Goal: Communication & Community: Answer question/provide support

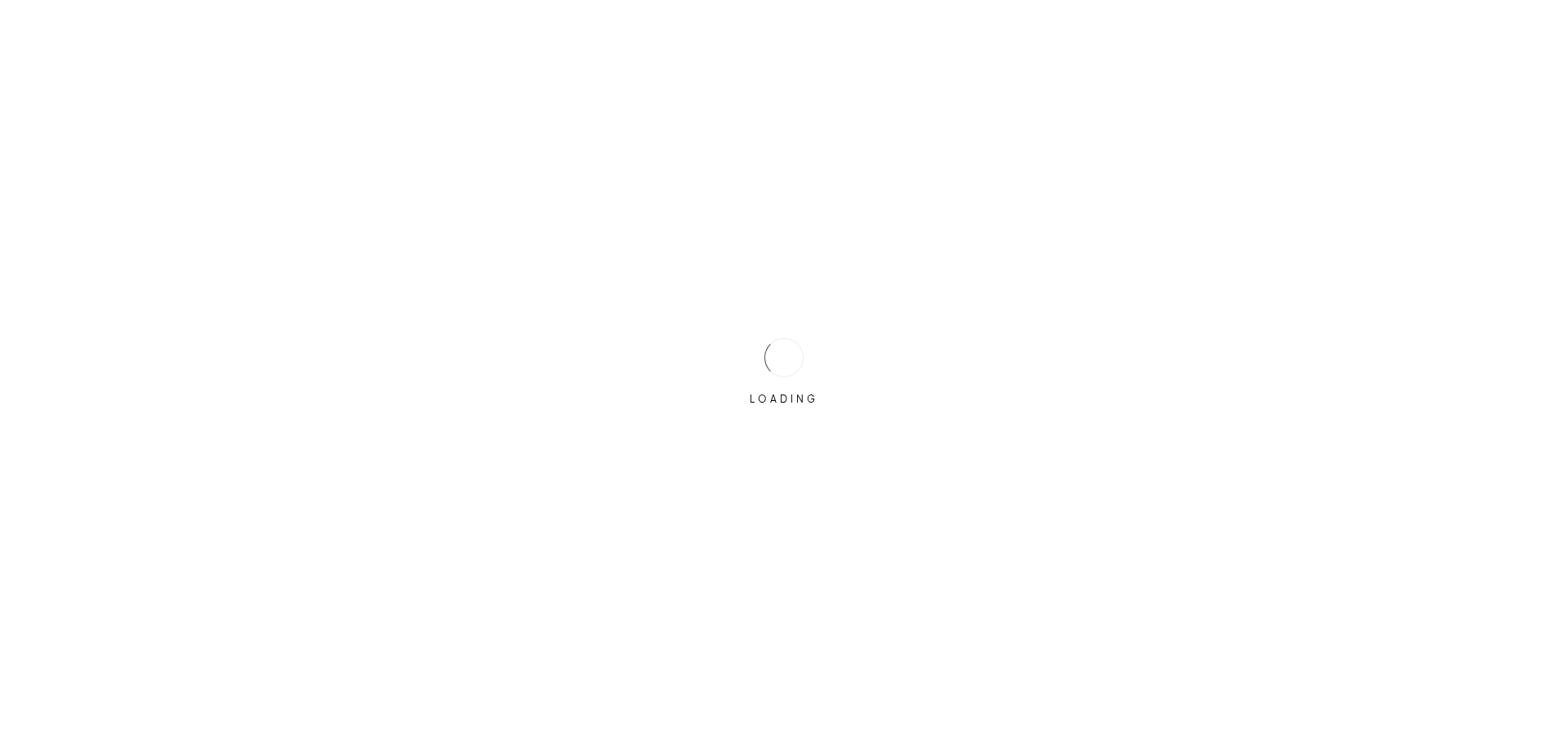
click at [766, 358] on div at bounding box center [784, 357] width 46 height 46
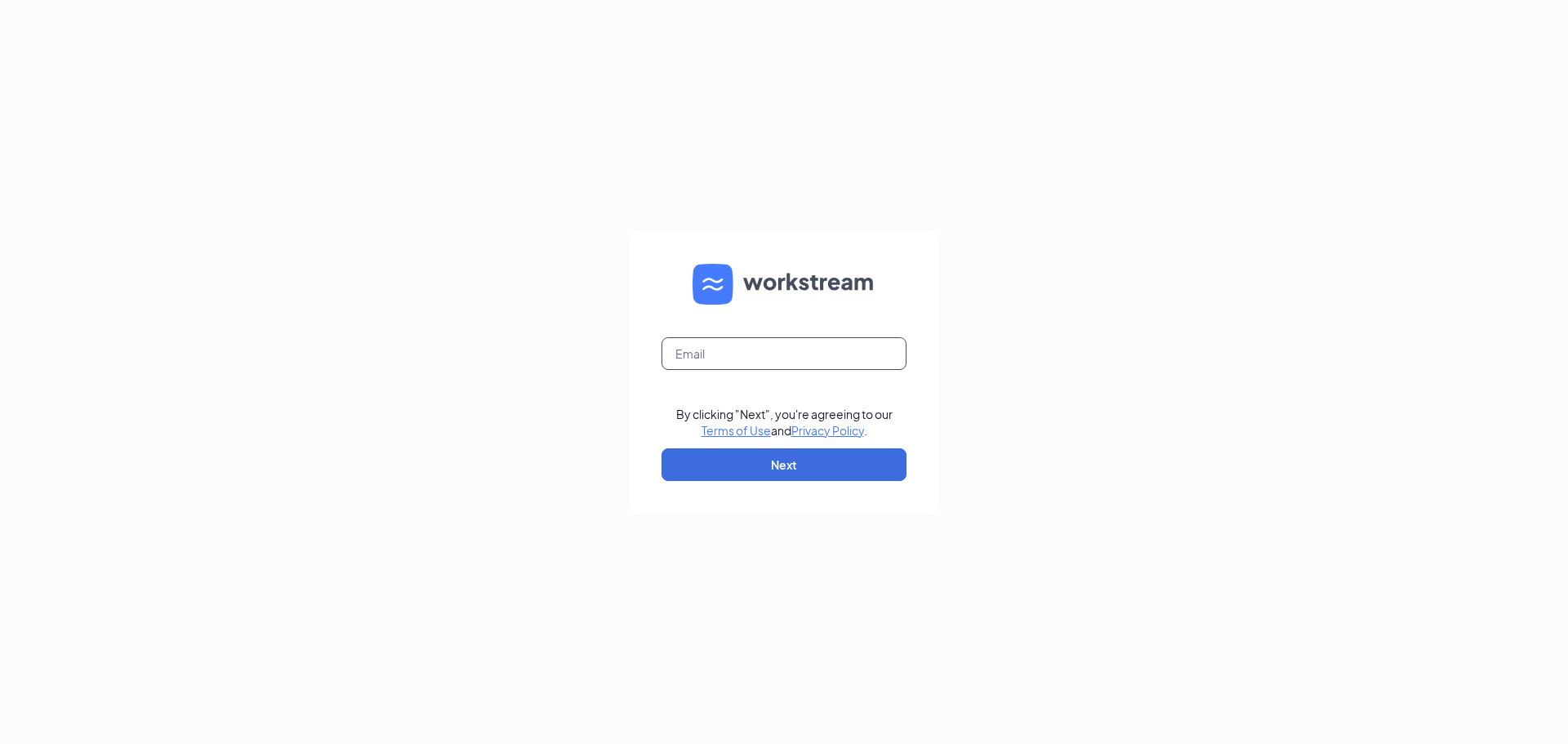
click at [766, 358] on input "text" at bounding box center [784, 353] width 245 height 33
type input "[EMAIL_ADDRESS][DOMAIN_NAME]"
click at [780, 473] on button "Next" at bounding box center [784, 464] width 245 height 33
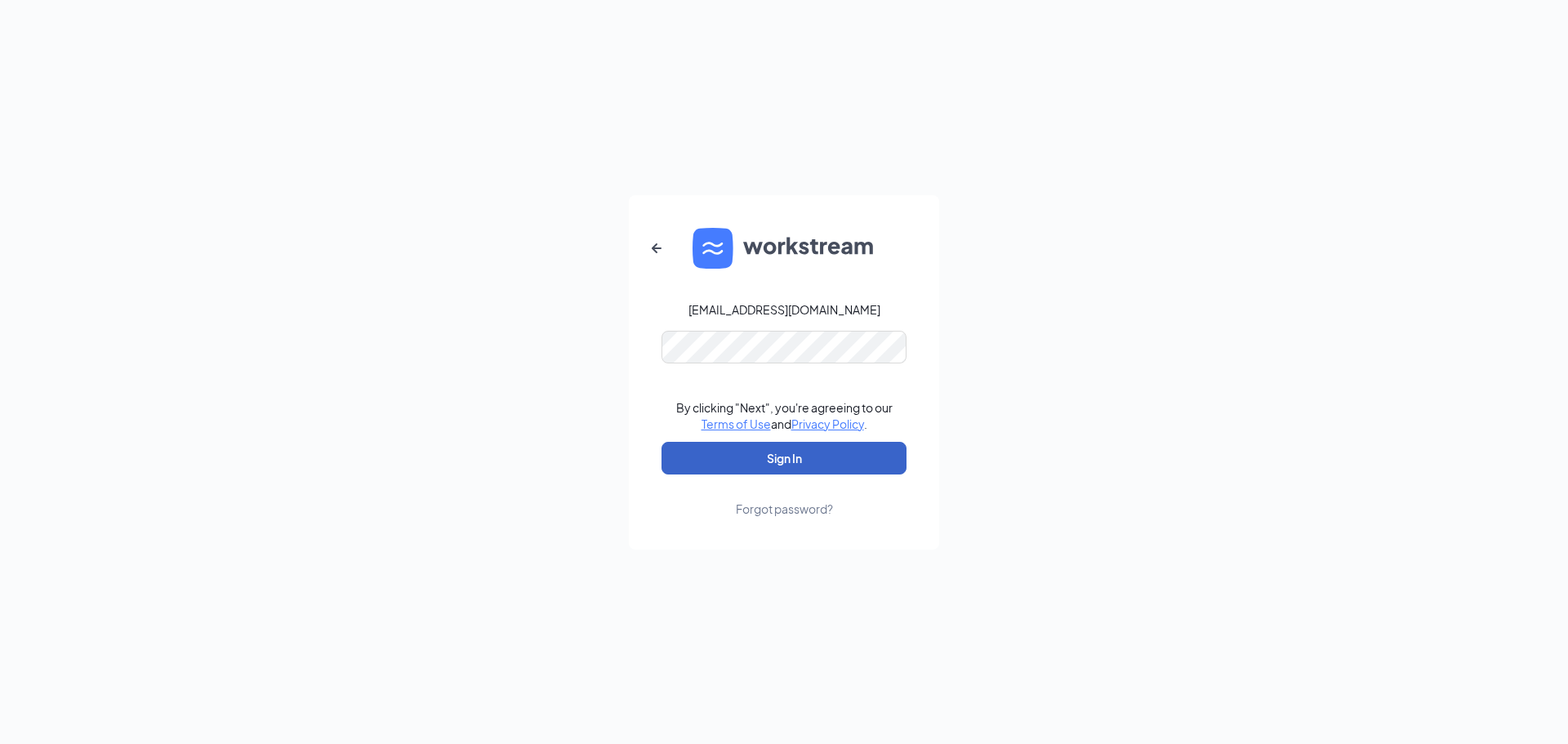
click at [794, 463] on button "Sign In" at bounding box center [784, 458] width 245 height 33
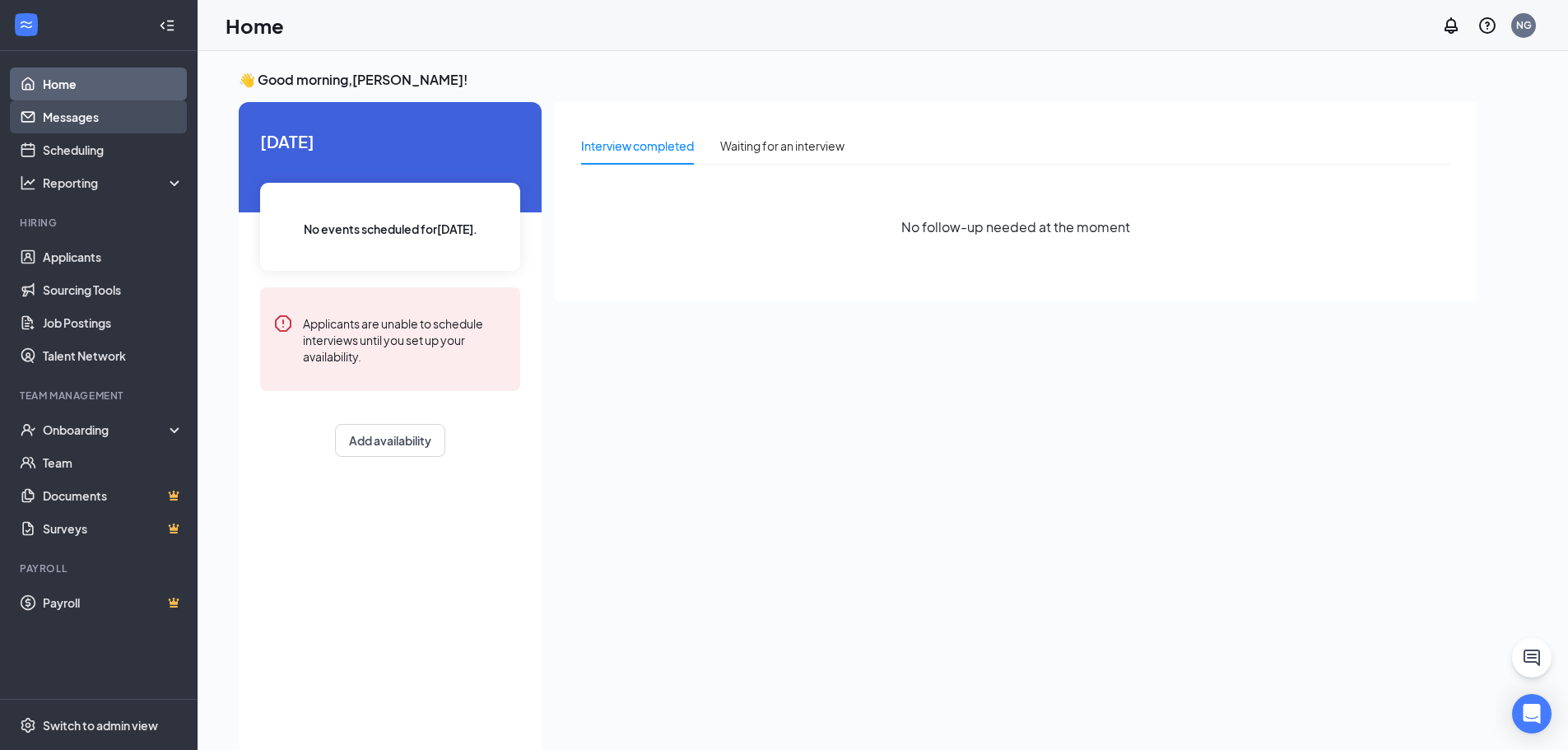
click at [82, 112] on link "Messages" at bounding box center [112, 117] width 140 height 33
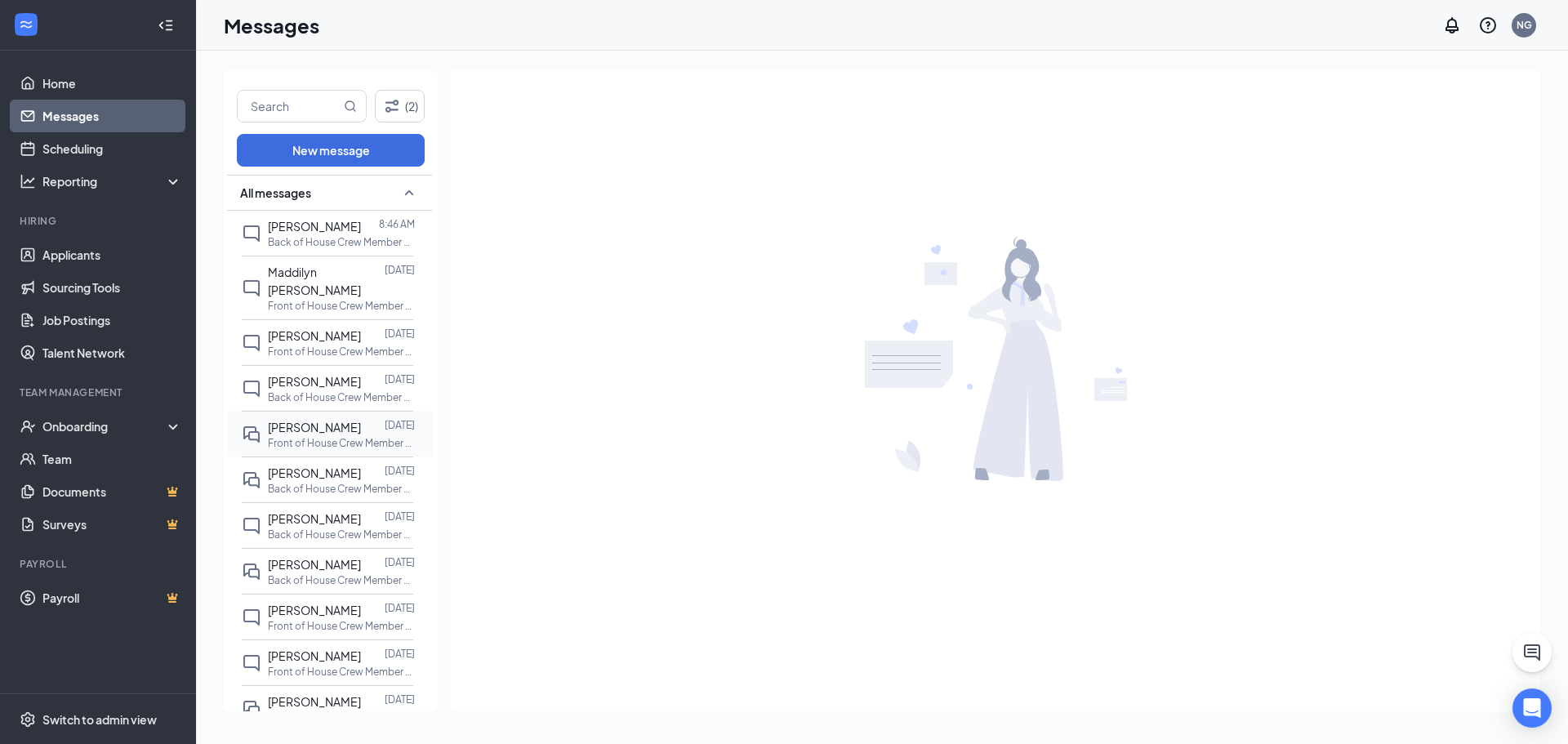
click at [316, 420] on span "[PERSON_NAME]" at bounding box center [314, 426] width 93 height 14
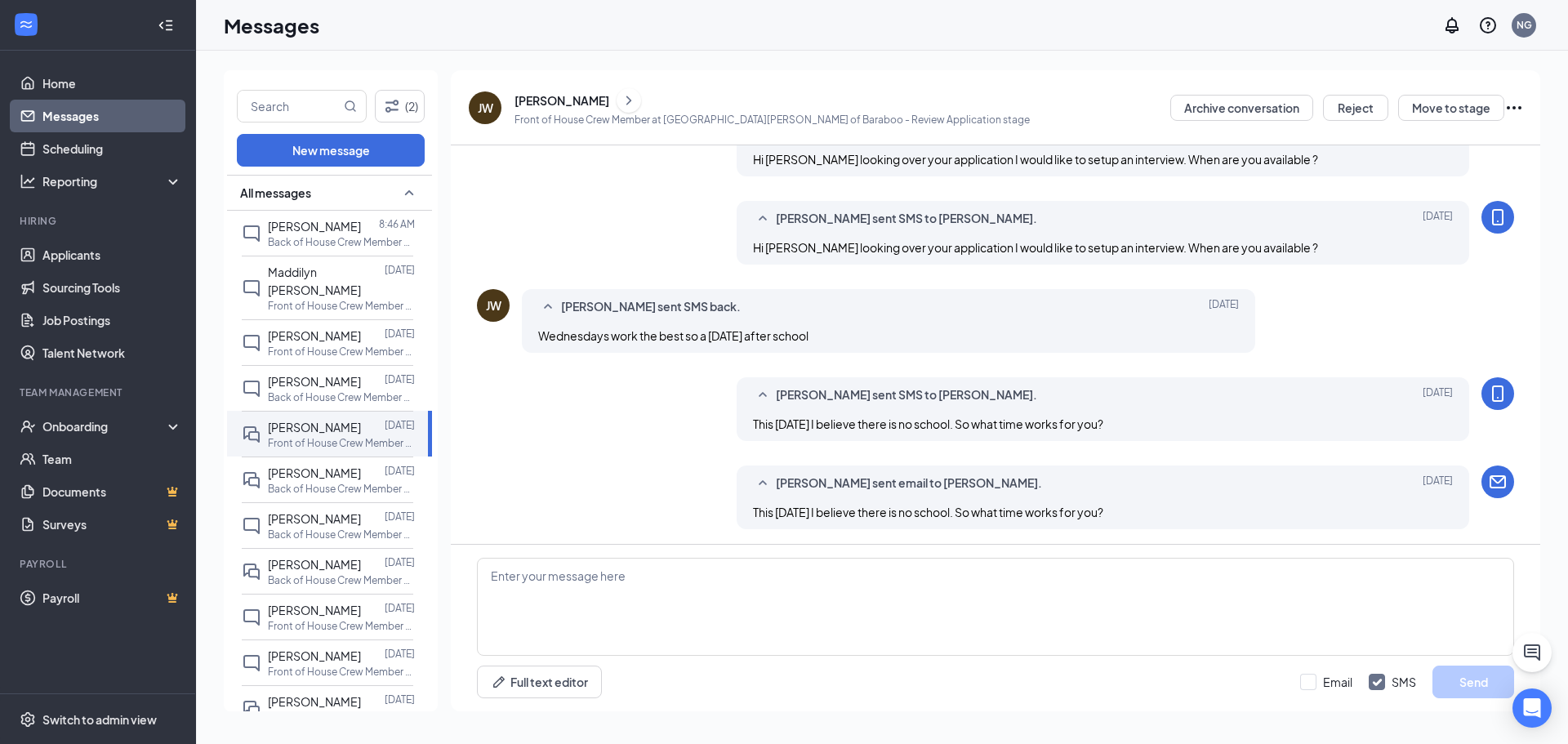
scroll to position [210, 0]
drag, startPoint x: 785, startPoint y: 513, endPoint x: 1149, endPoint y: 483, distance: 365.2
click at [1149, 483] on div "Nate Genovese sent email to Jailyn Williams. Sep 14 This next Wednesday I belie…" at bounding box center [1103, 495] width 733 height 63
click at [652, 471] on div "Nate Genovese sent email to Jailyn Williams. Sep 14 This next Wednesday I belie…" at bounding box center [996, 499] width 1037 height 72
